Goal: Task Accomplishment & Management: Complete application form

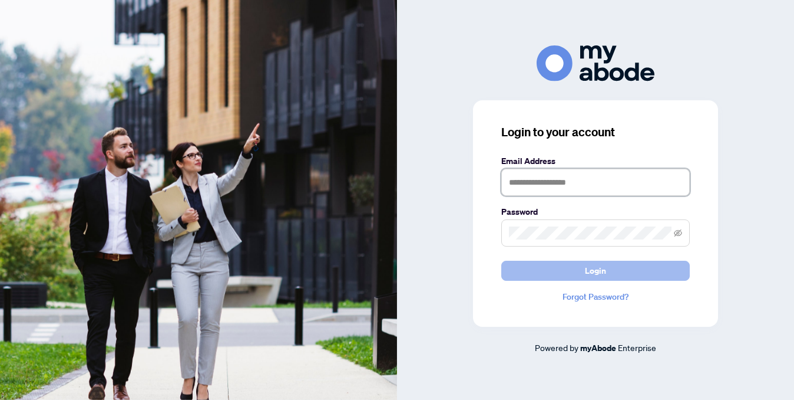
type input "**********"
click at [572, 275] on button "Login" at bounding box center [596, 270] width 189 height 20
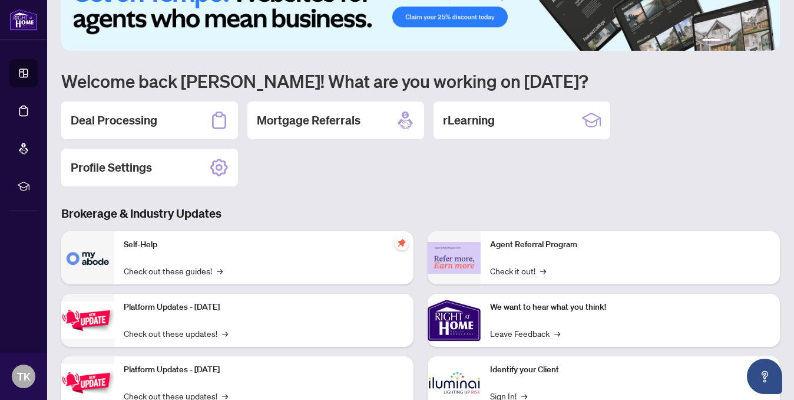
scroll to position [23, 0]
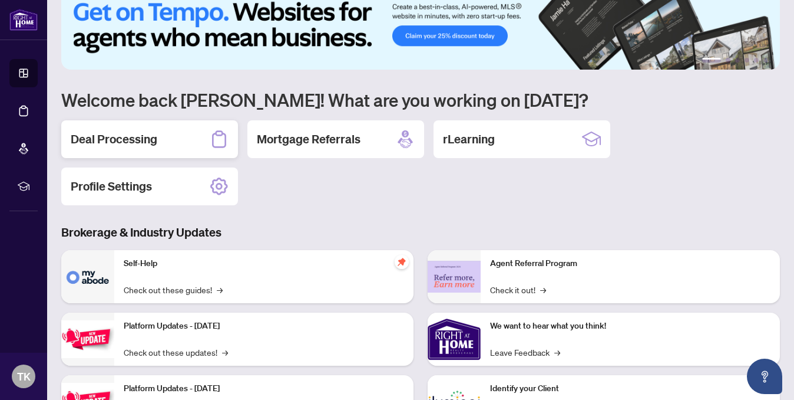
click at [128, 144] on h2 "Deal Processing" at bounding box center [114, 139] width 87 height 17
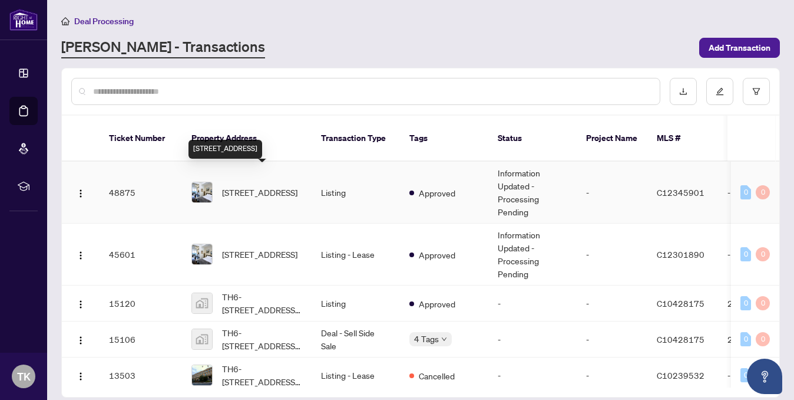
click at [250, 186] on span "[STREET_ADDRESS]" at bounding box center [259, 192] width 75 height 13
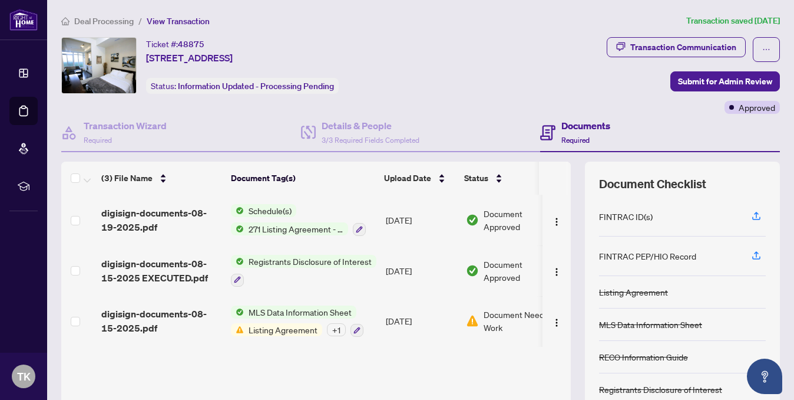
scroll to position [21, 0]
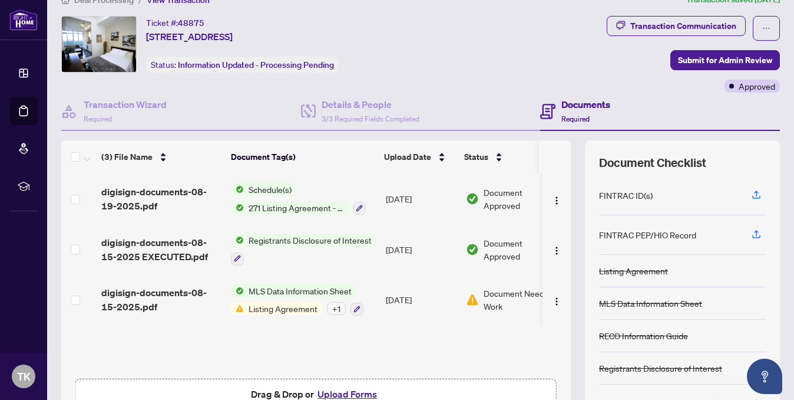
click at [264, 308] on span "Listing Agreement" at bounding box center [283, 308] width 78 height 13
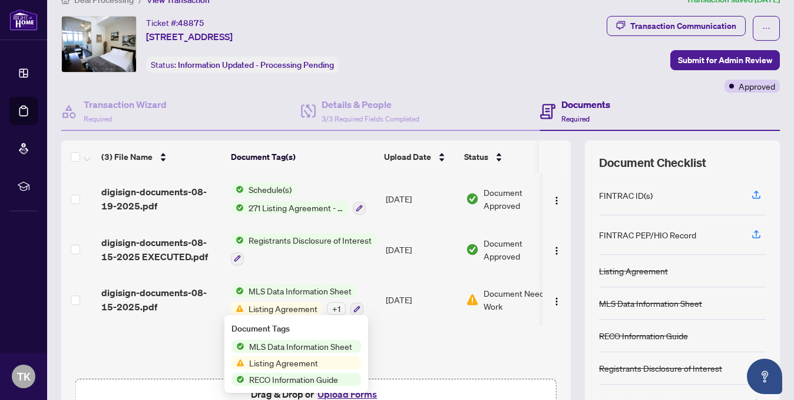
click at [203, 320] on td "digisign-documents-08-15-2025.pdf" at bounding box center [162, 300] width 130 height 51
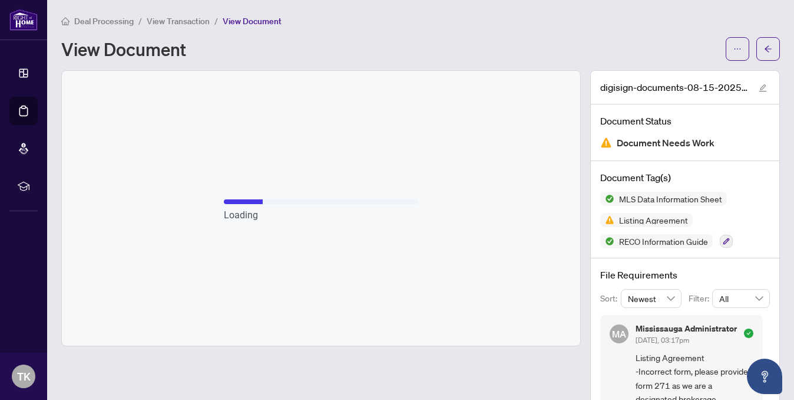
click at [719, 238] on div "MLS Data Information Sheet Listing Agreement RECO Information Guide" at bounding box center [686, 220] width 170 height 57
click at [727, 240] on icon "button" at bounding box center [726, 241] width 7 height 7
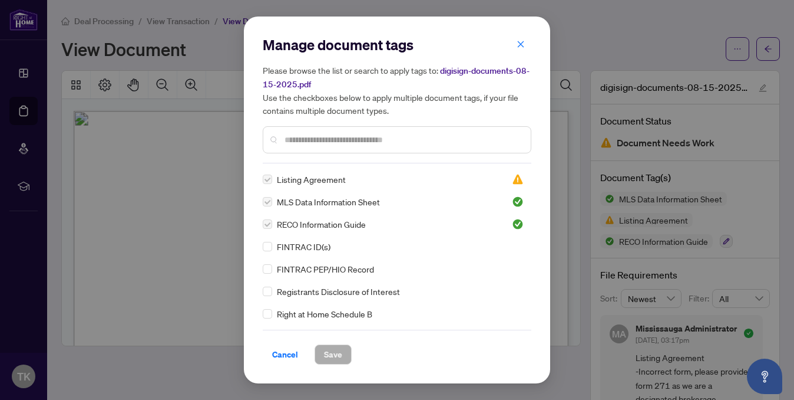
click at [267, 201] on label at bounding box center [267, 201] width 9 height 13
click at [268, 174] on label at bounding box center [267, 179] width 9 height 13
click at [283, 349] on span "Cancel" at bounding box center [285, 354] width 26 height 19
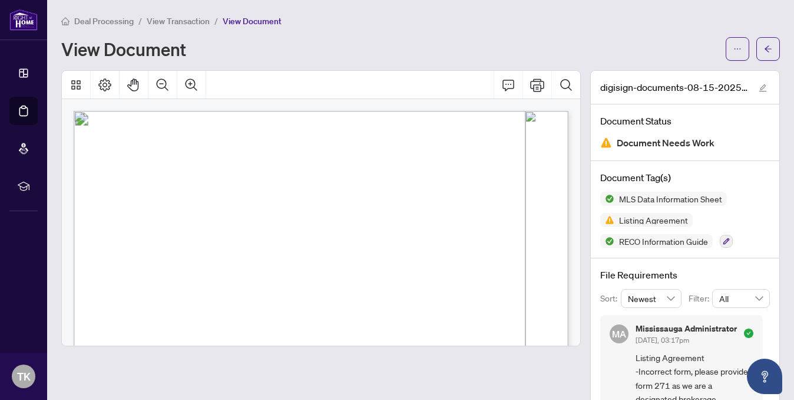
click at [173, 22] on span "View Transaction" at bounding box center [178, 21] width 63 height 11
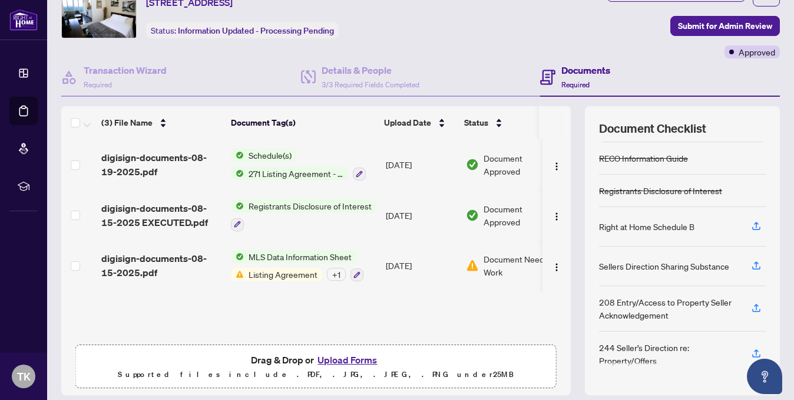
scroll to position [93, 0]
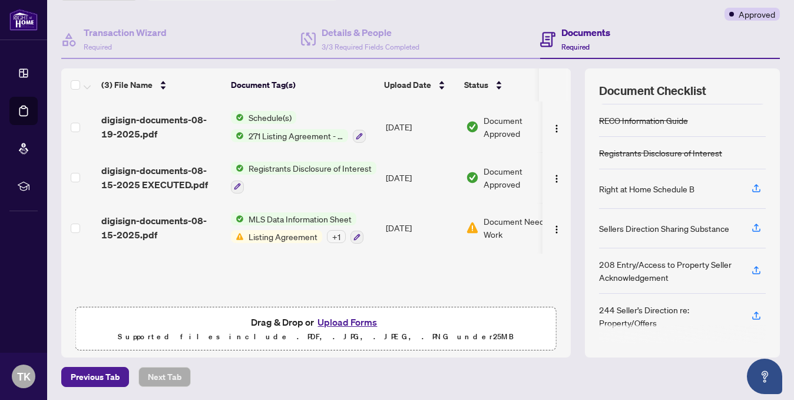
click at [347, 319] on button "Upload Forms" at bounding box center [347, 321] width 67 height 15
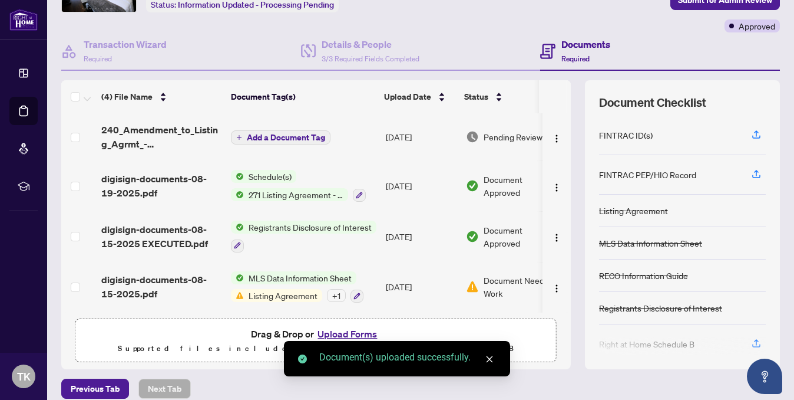
scroll to position [80, 0]
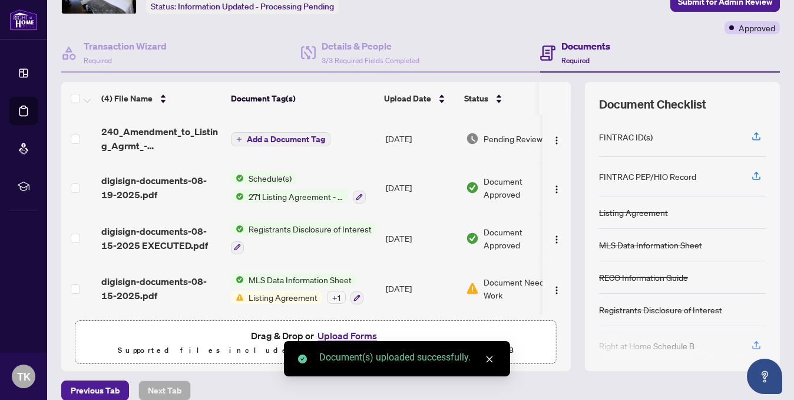
click at [271, 137] on span "Add a Document Tag" at bounding box center [286, 139] width 78 height 8
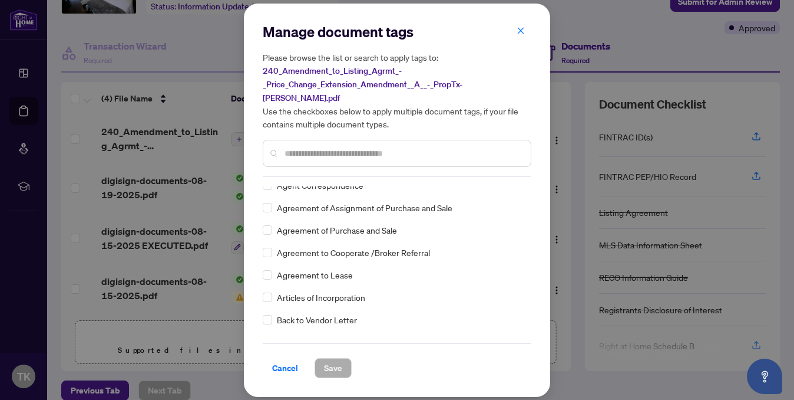
scroll to position [253, 0]
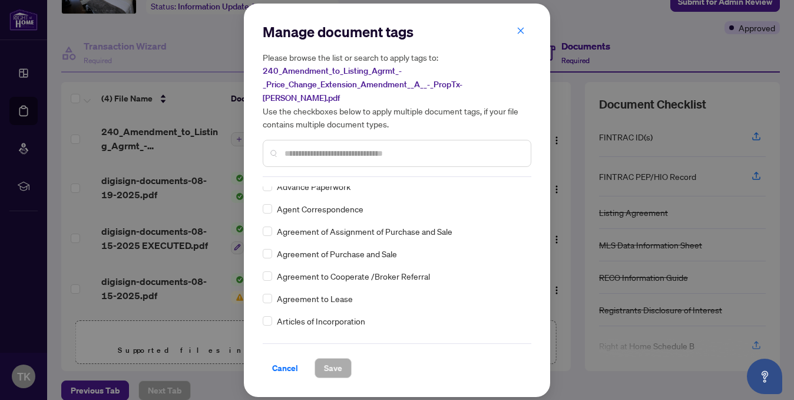
click at [304, 147] on input "text" at bounding box center [403, 153] width 237 height 13
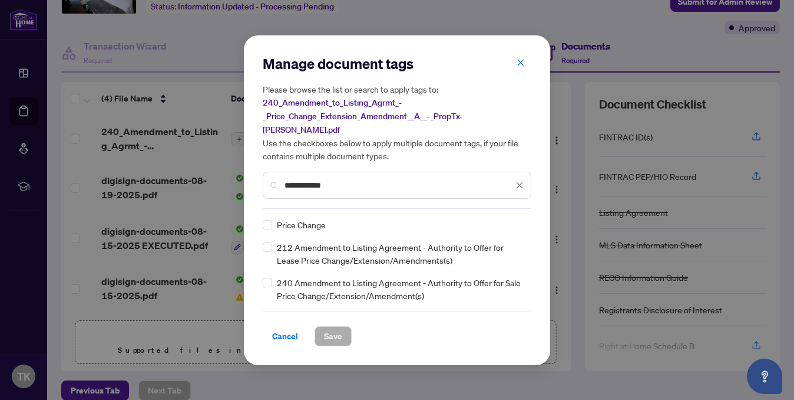
scroll to position [0, 0]
type input "**********"
click at [253, 255] on div "**********" at bounding box center [397, 199] width 306 height 329
click at [273, 276] on div "240 Amendment to Listing Agreement - Authority to Offer for Sale Price Change/E…" at bounding box center [394, 289] width 262 height 26
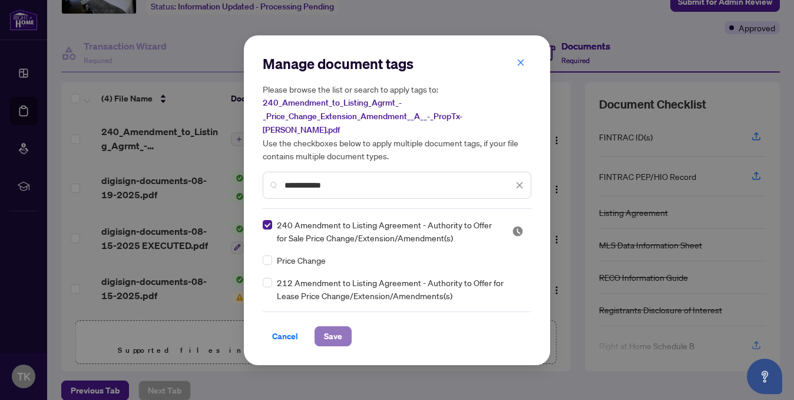
click at [329, 326] on span "Save" at bounding box center [333, 335] width 18 height 19
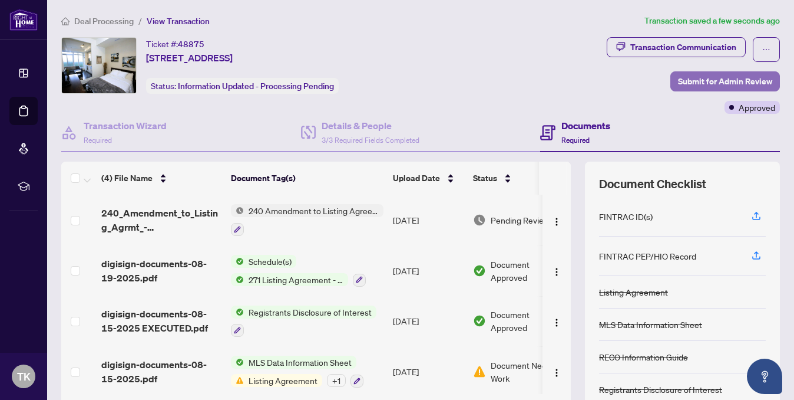
click at [718, 83] on span "Submit for Admin Review" at bounding box center [725, 81] width 94 height 19
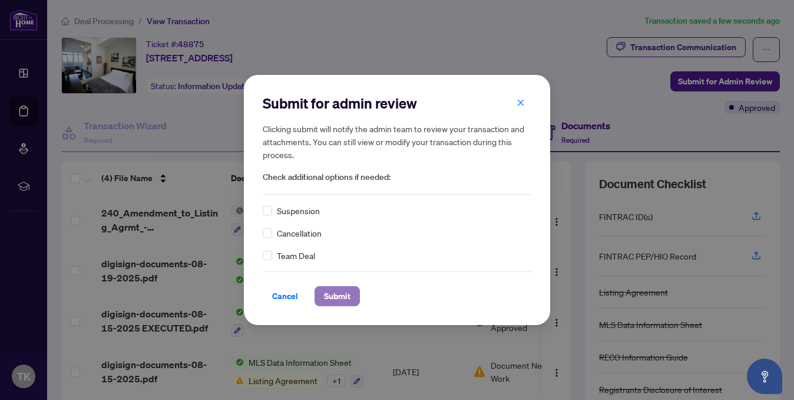
click at [338, 298] on span "Submit" at bounding box center [337, 295] width 27 height 19
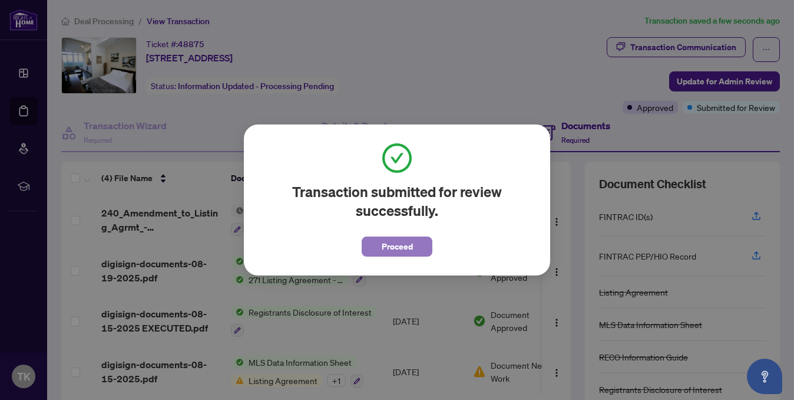
click at [404, 252] on span "Proceed" at bounding box center [397, 246] width 31 height 19
